Goal: Find specific page/section: Find specific page/section

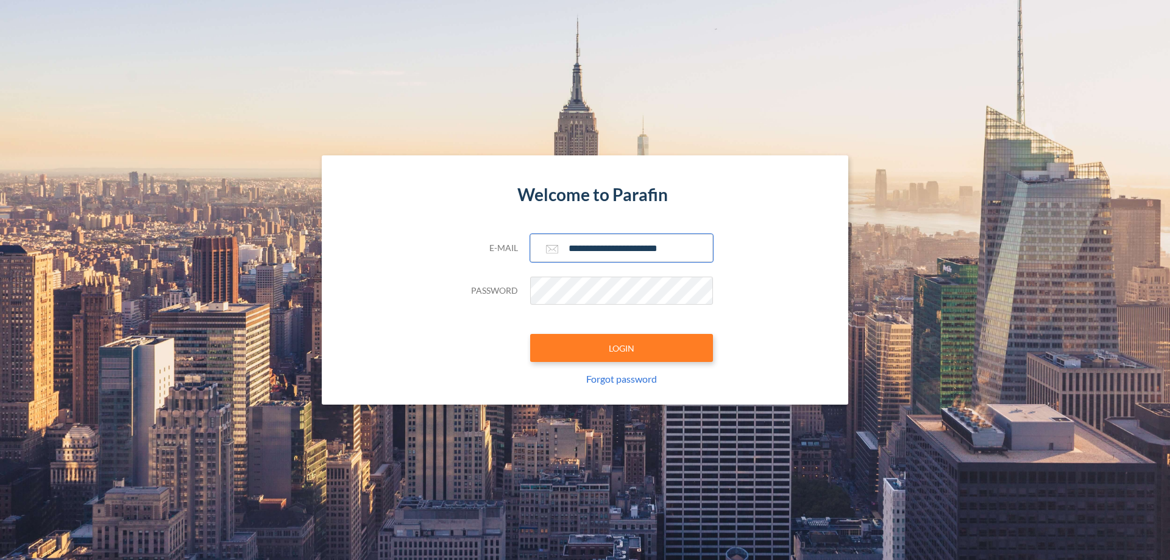
type input "**********"
click at [622, 348] on button "LOGIN" at bounding box center [621, 348] width 183 height 28
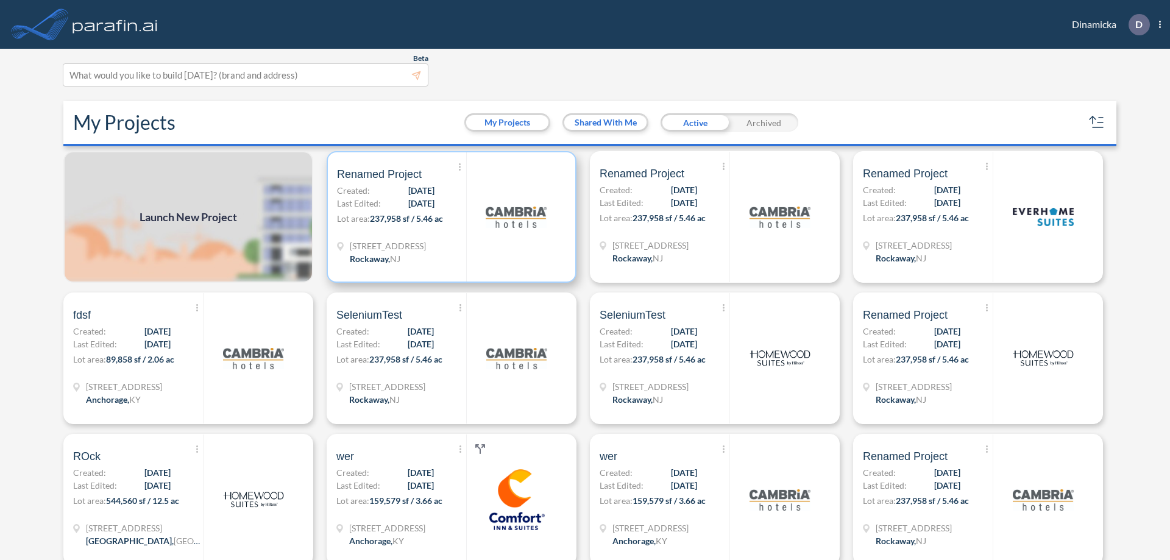
scroll to position [3, 0]
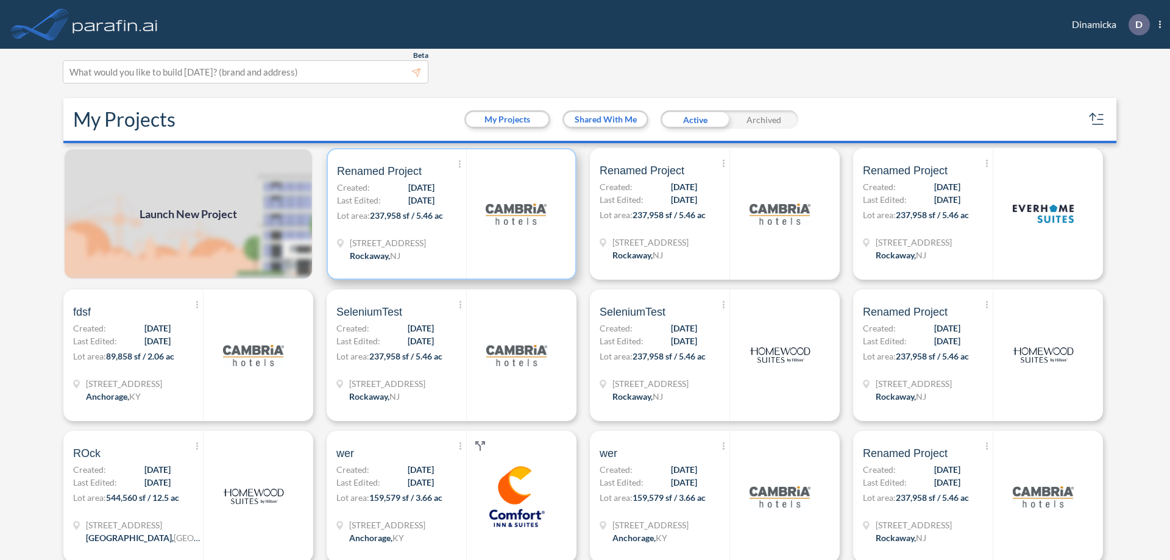
click at [449, 214] on p "Lot area: 237,958 sf / 5.46 ac" at bounding box center [401, 218] width 129 height 18
